Goal: Task Accomplishment & Management: Manage account settings

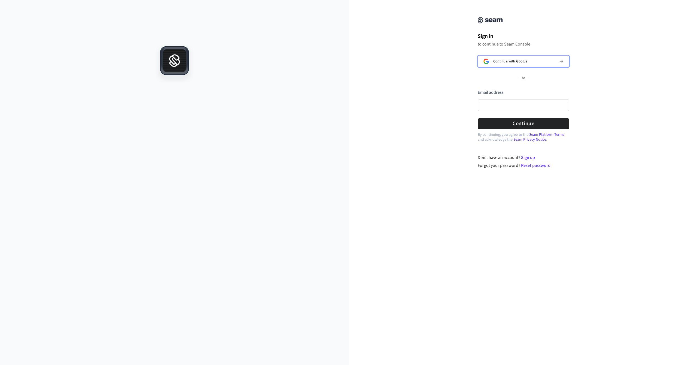
click at [525, 59] on button "Continue with Google" at bounding box center [524, 61] width 92 height 11
click at [498, 107] on input "Email address" at bounding box center [524, 105] width 92 height 11
